Goal: Task Accomplishment & Management: Manage account settings

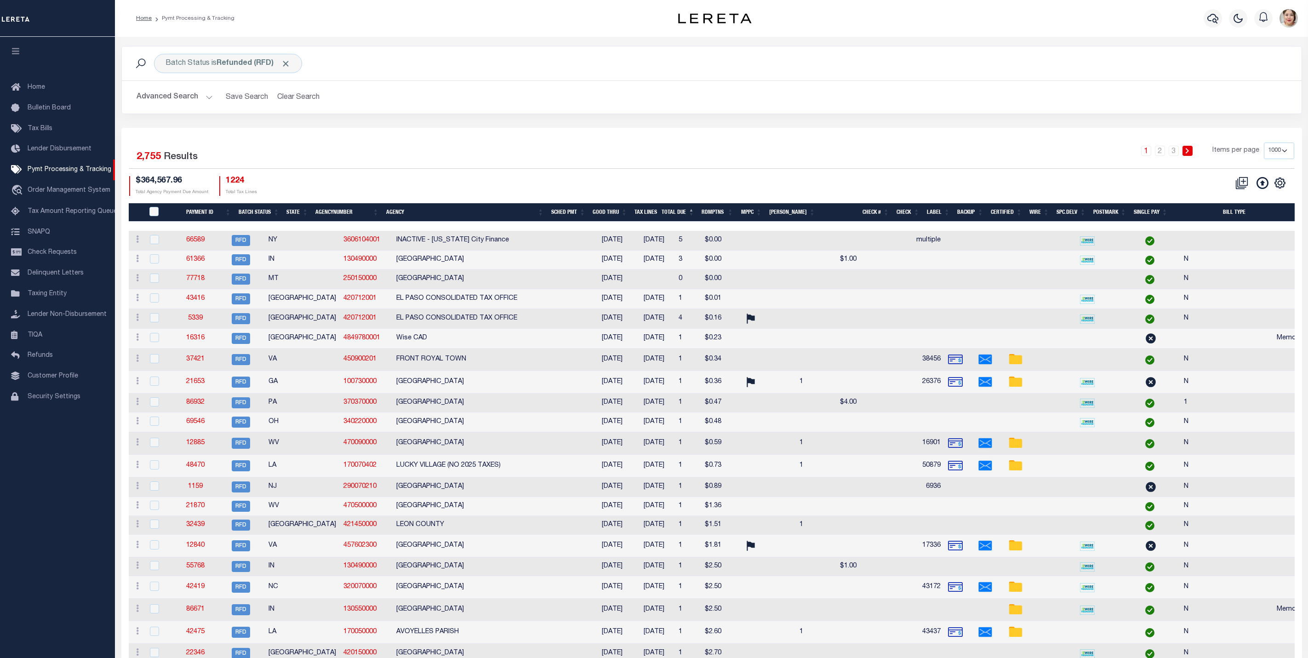
select select "1000"
click at [287, 64] on span "Click to Remove" at bounding box center [286, 64] width 10 height 10
click at [165, 100] on button "Advanced Search" at bounding box center [175, 97] width 76 height 18
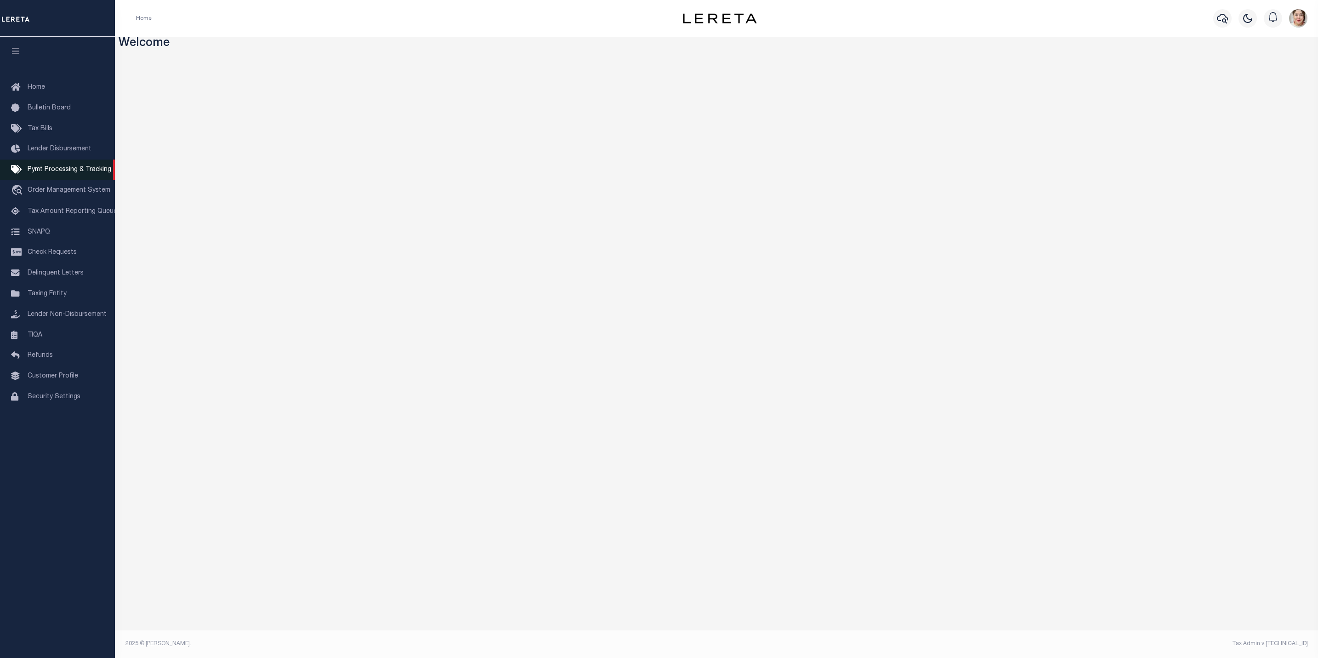
click at [49, 170] on span "Pymt Processing & Tracking" at bounding box center [70, 169] width 84 height 6
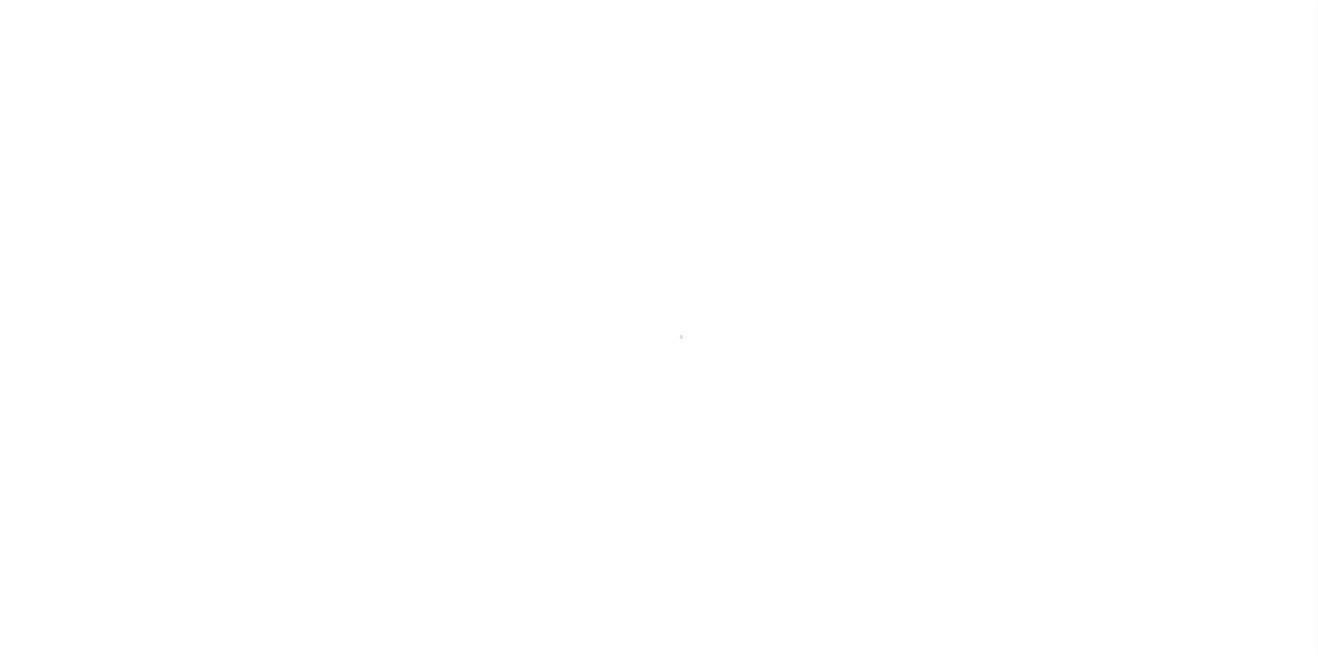
select select "1000"
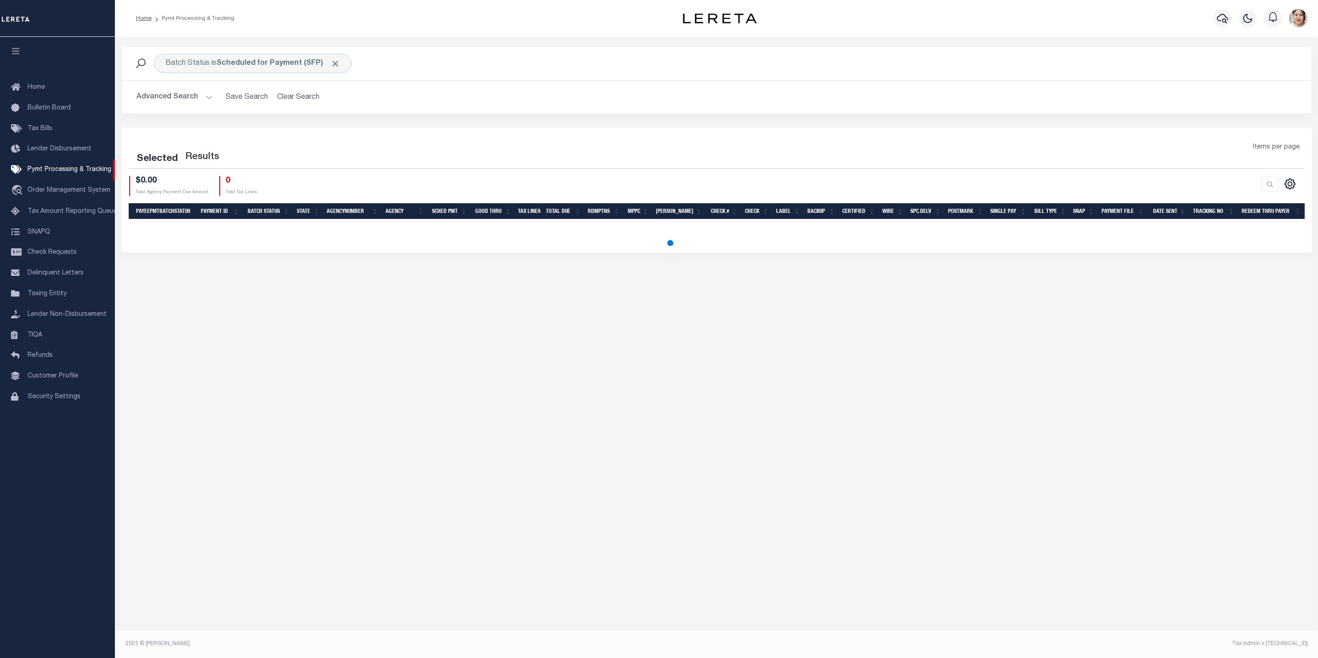
select select "1000"
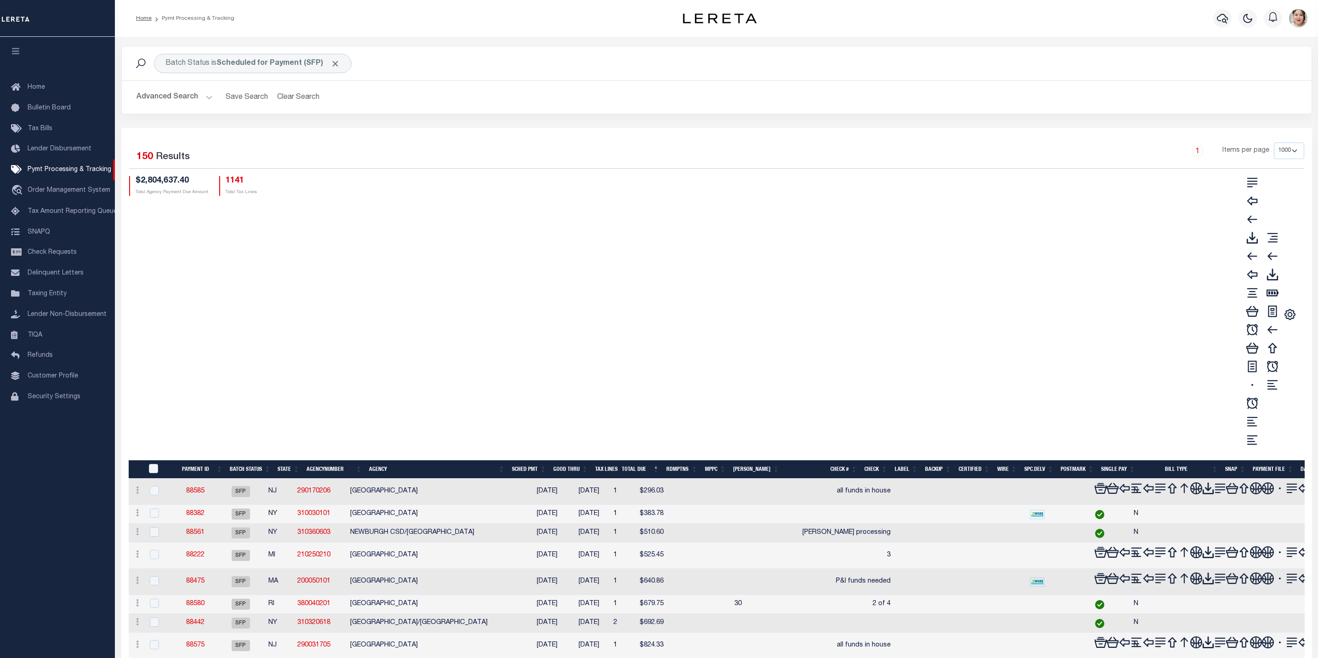
click at [185, 97] on button "Advanced Search" at bounding box center [175, 97] width 76 height 18
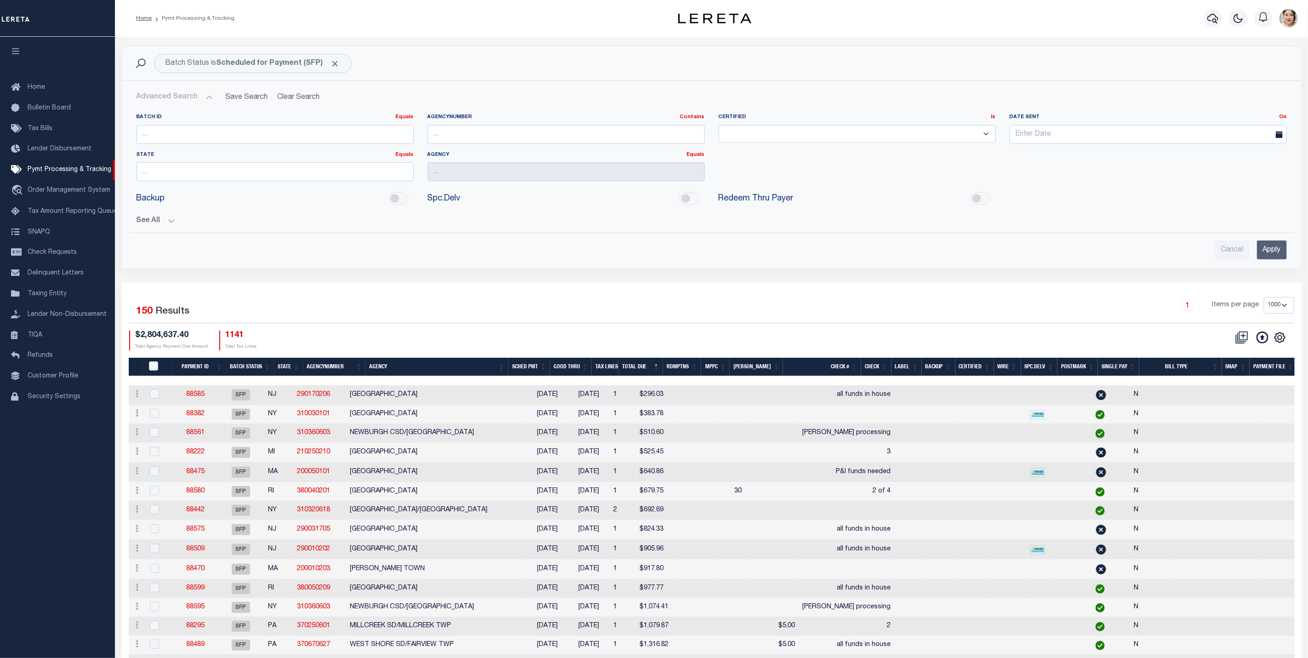
click at [334, 63] on span "Click to Remove" at bounding box center [336, 64] width 10 height 10
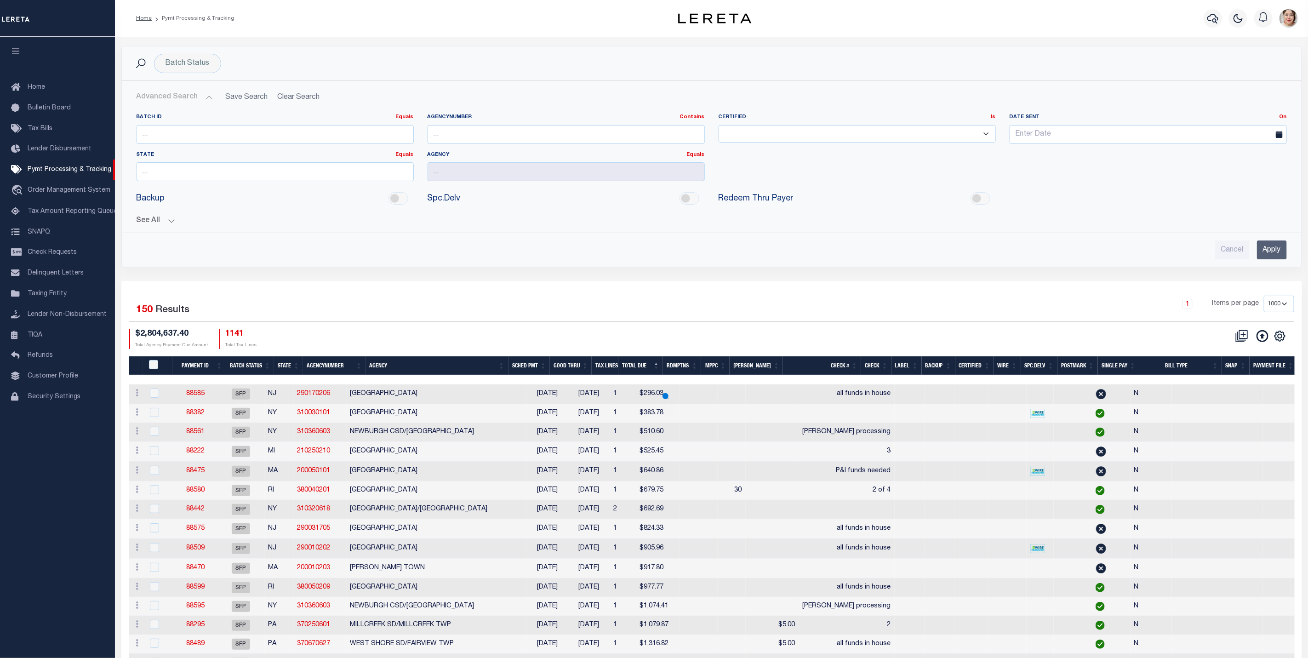
click at [182, 90] on button "Advanced Search" at bounding box center [175, 97] width 76 height 18
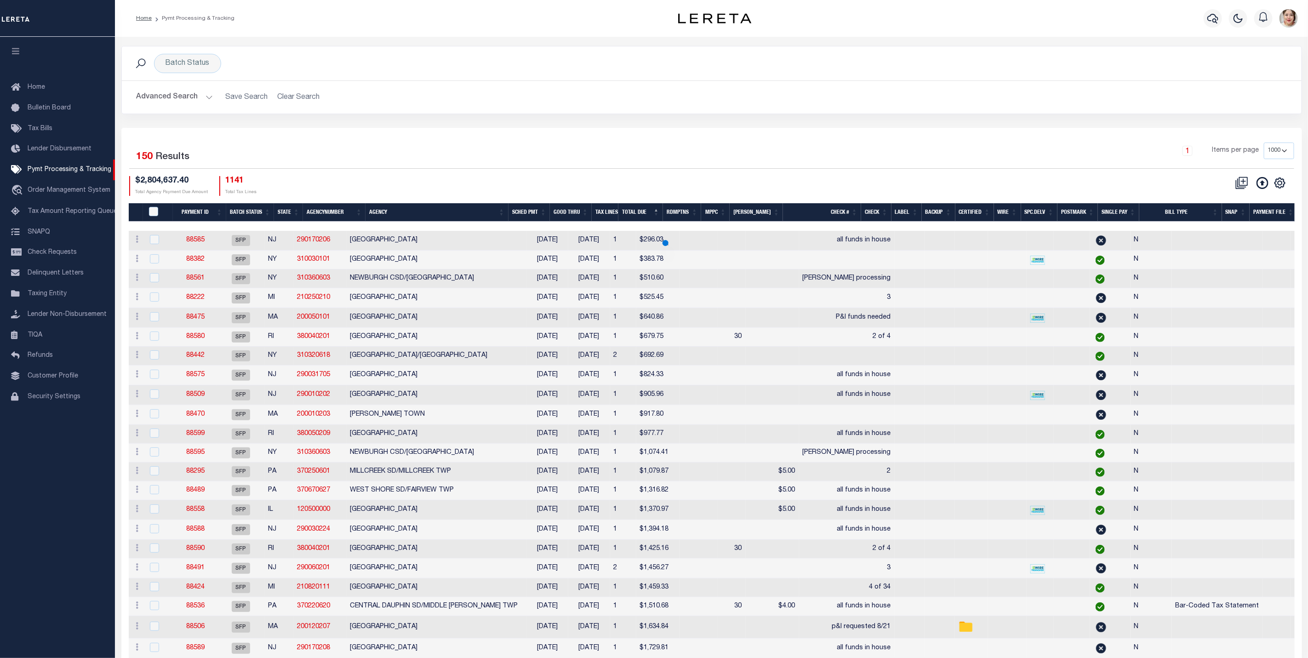
click at [177, 93] on button "Advanced Search" at bounding box center [175, 97] width 76 height 18
click at [174, 95] on button "Advanced Search" at bounding box center [175, 97] width 76 height 18
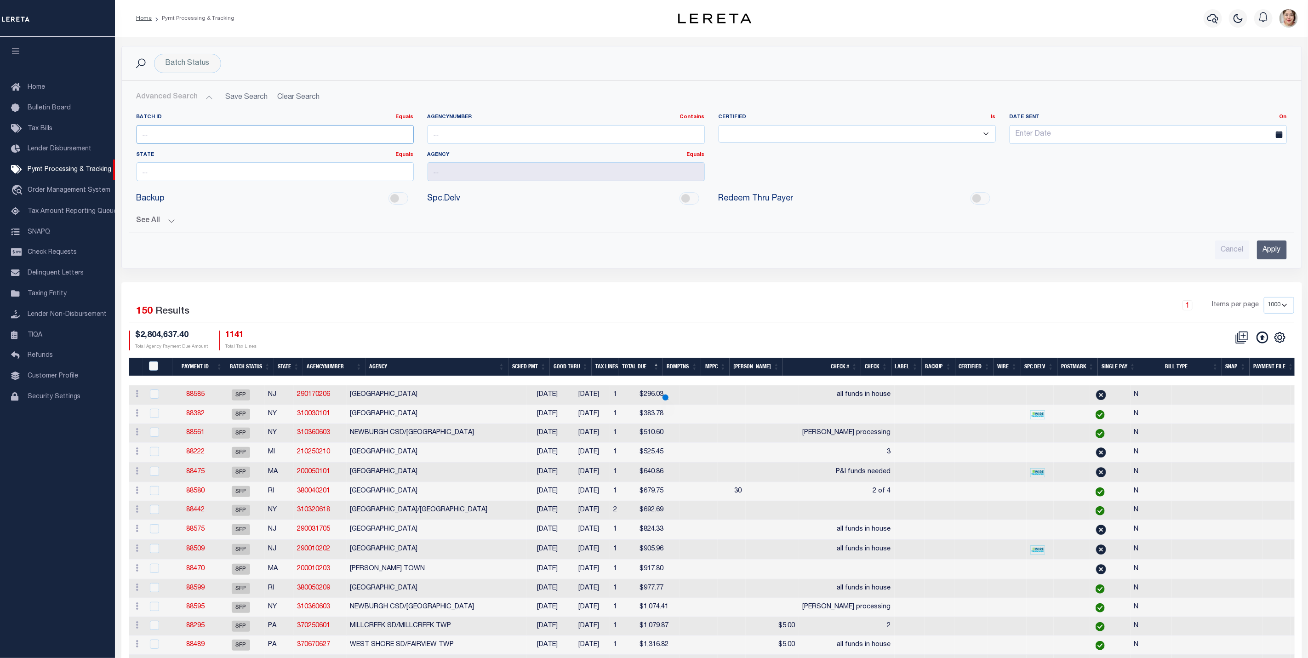
click at [174, 134] on input "number" at bounding box center [275, 134] width 277 height 19
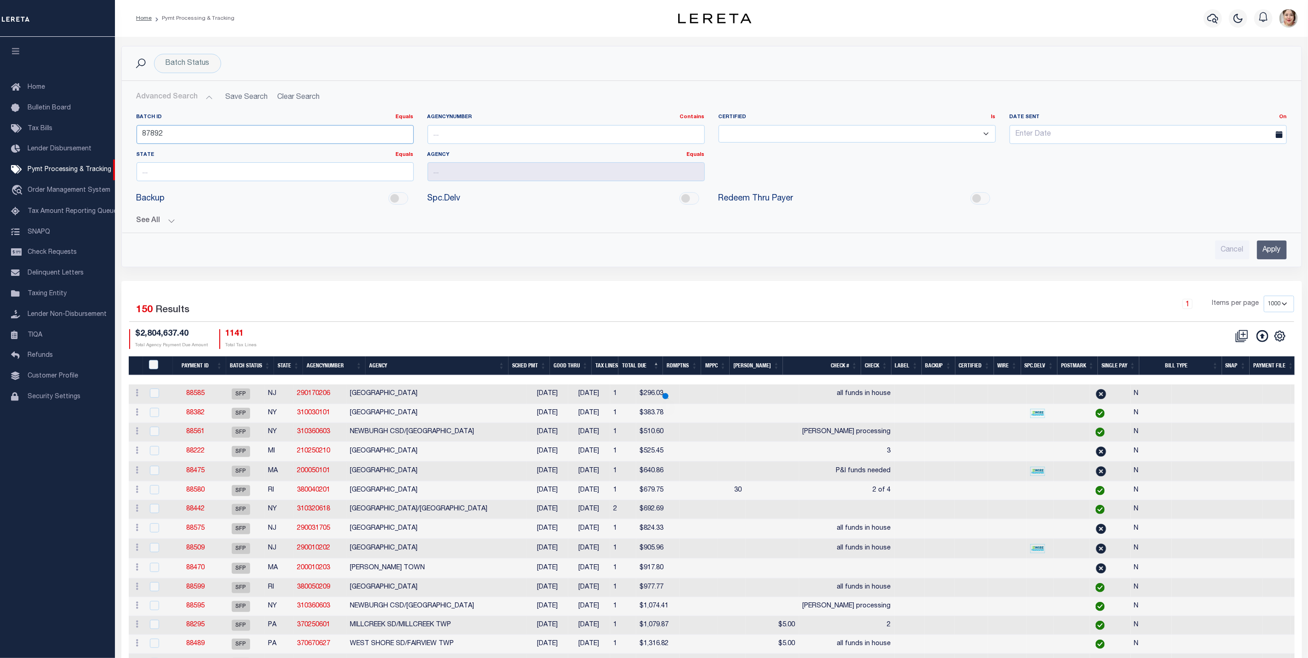
type input "87892"
click at [1266, 253] on input "Apply" at bounding box center [1272, 249] width 30 height 19
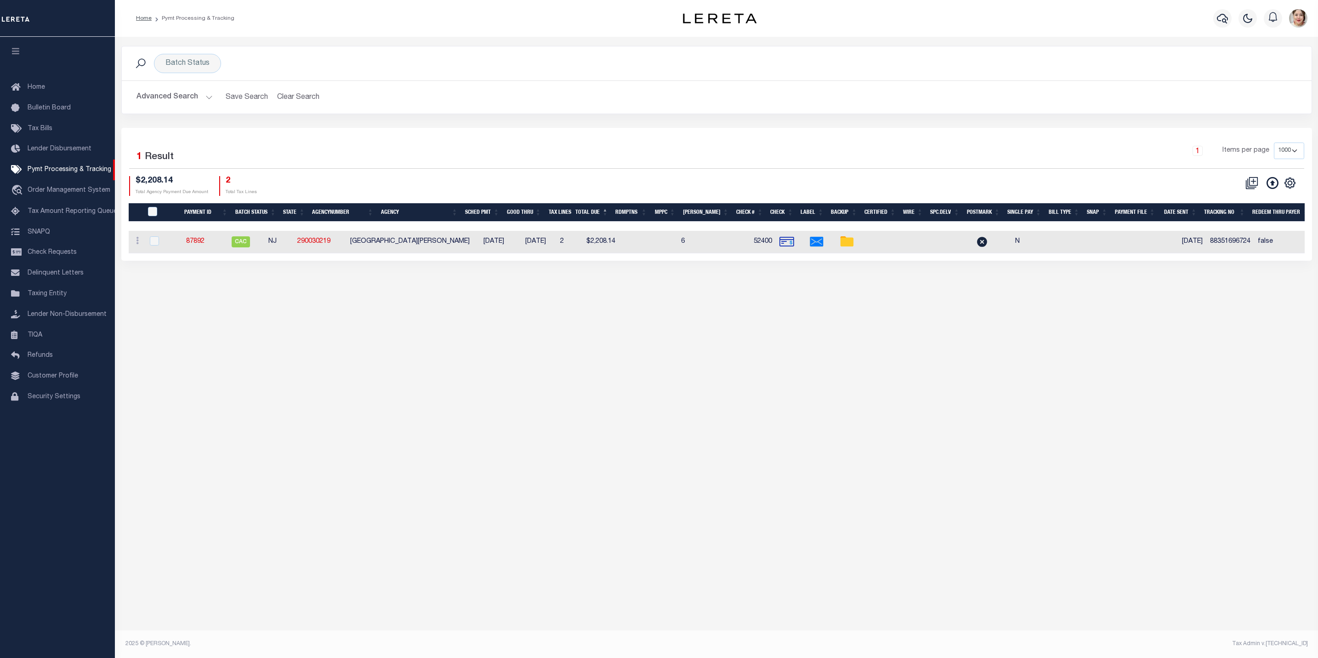
click at [1287, 148] on select "100 200 500 1000" at bounding box center [1289, 151] width 30 height 17
click at [203, 244] on link "87892" at bounding box center [195, 241] width 18 height 6
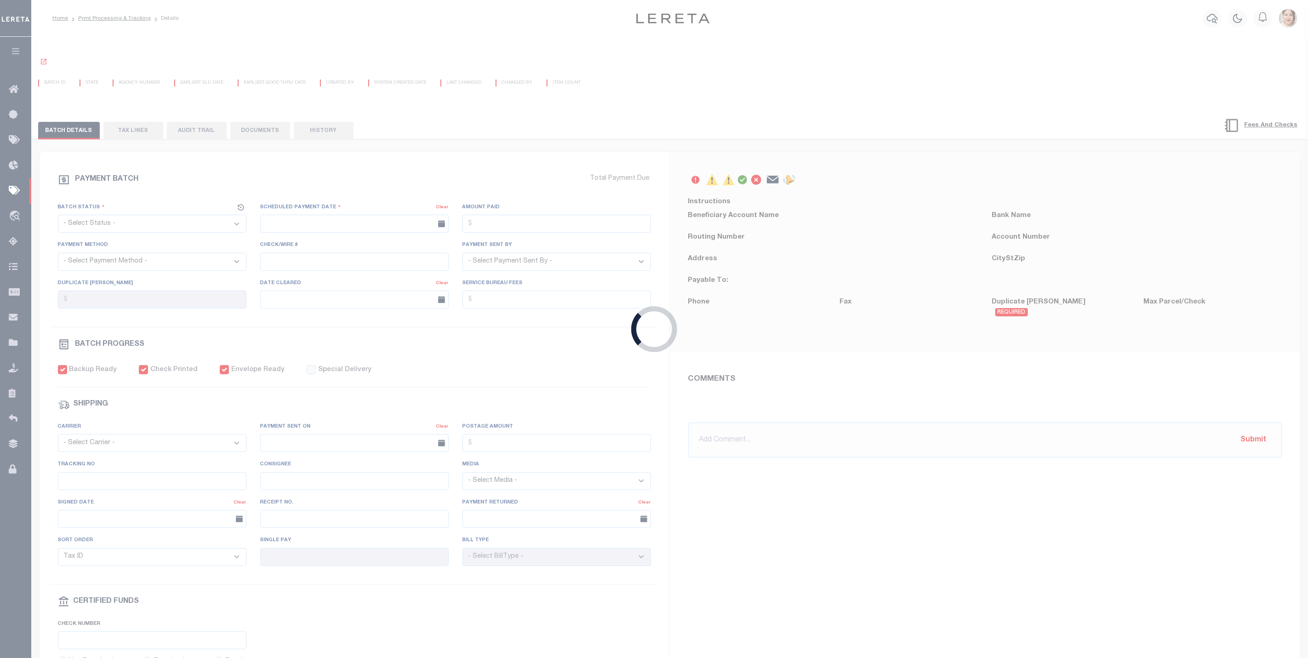
select select "CAC"
type input "08/11/2025"
type input "$2,208.14"
select select "CHK"
type input "52400"
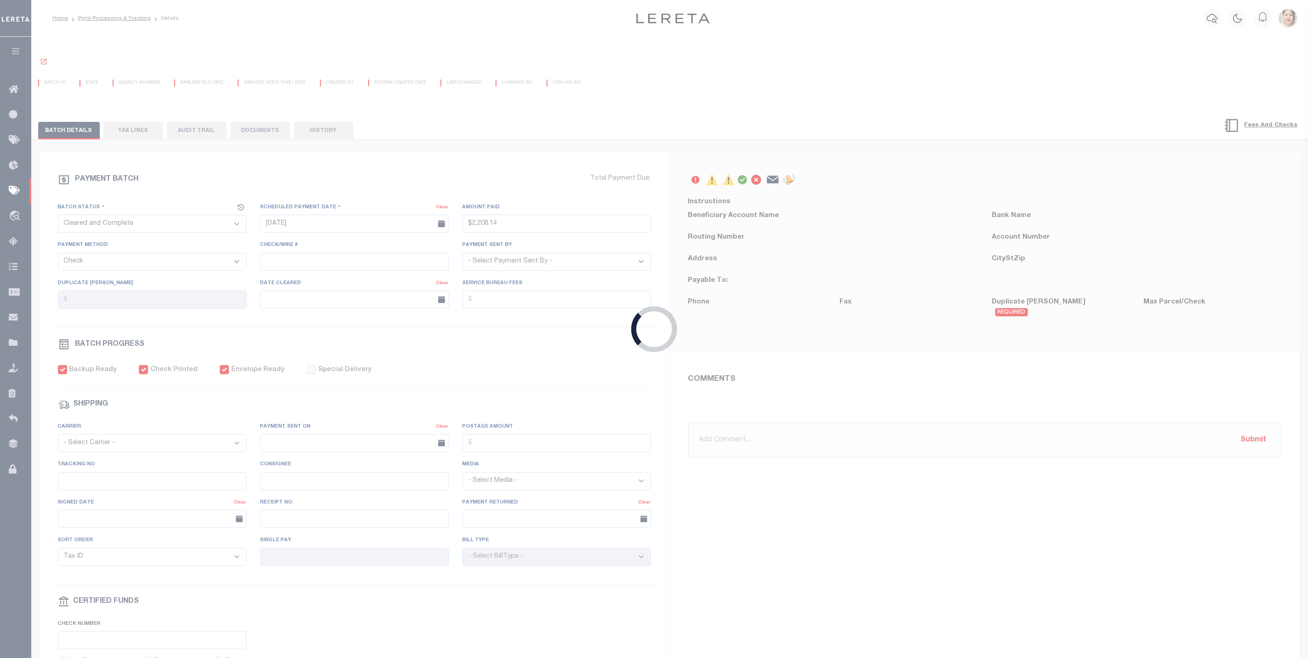
select select "[PERSON_NAME]"
type input "08/15/2025"
checkbox input "true"
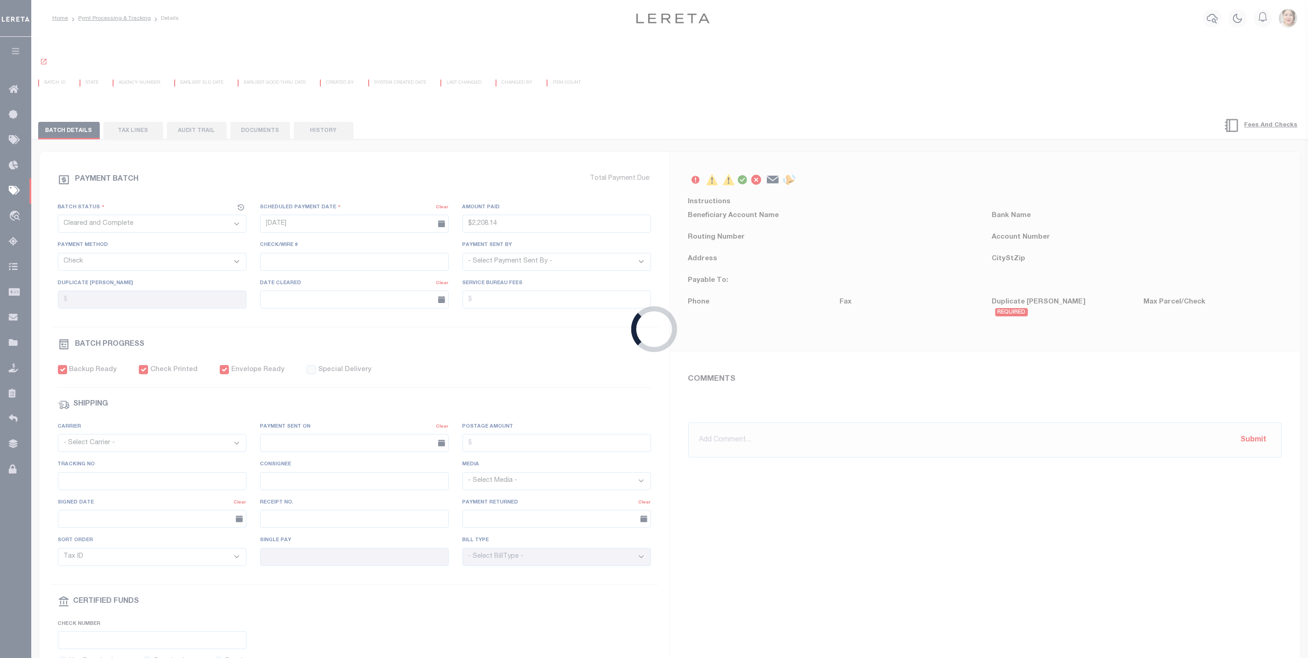
select select "FDX"
type input "08/12/2025"
type input "$9.65"
type input "88351696724"
type input "N"
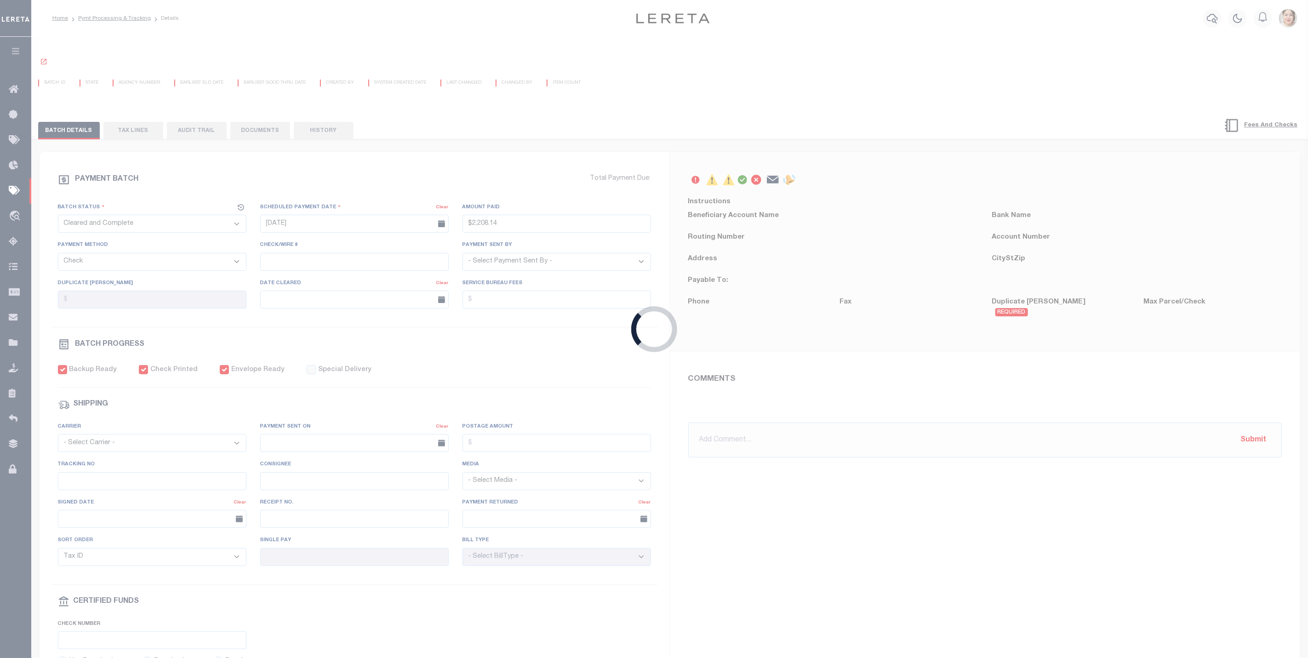
radio input "true"
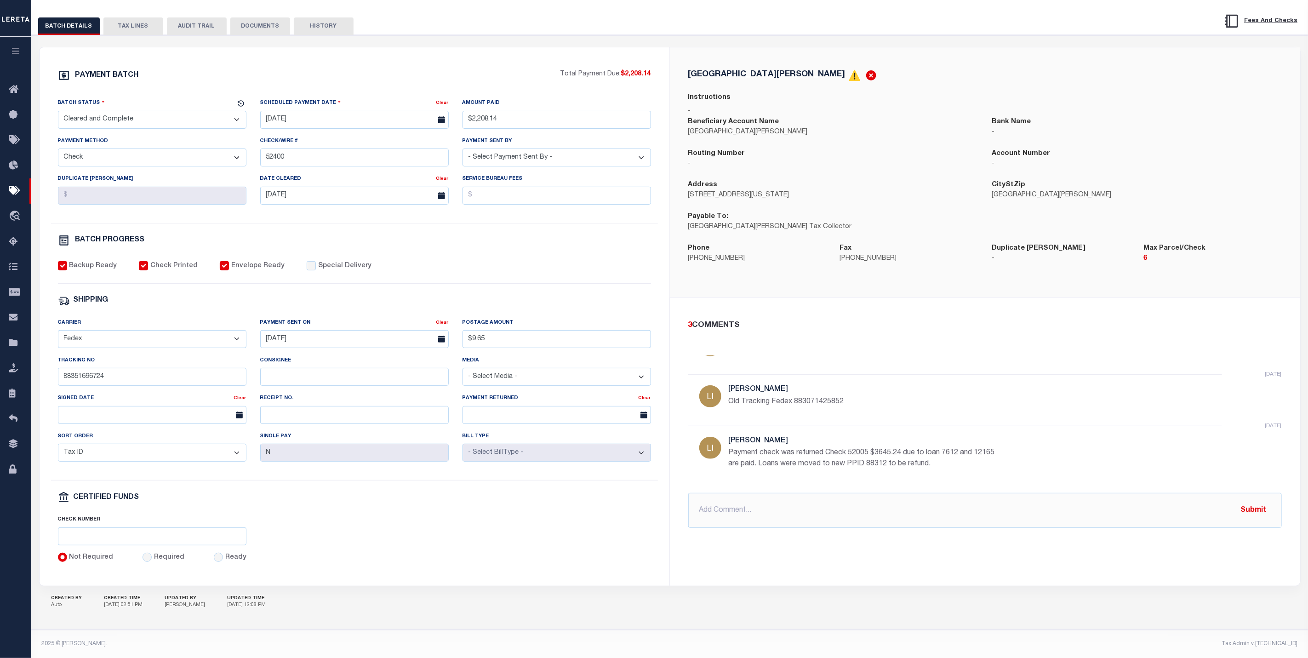
scroll to position [31, 0]
